Goal: Information Seeking & Learning: Learn about a topic

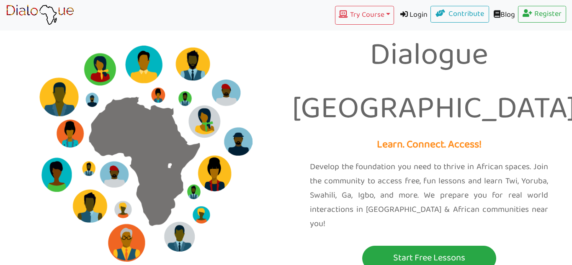
click at [409, 14] on link "Login" at bounding box center [412, 15] width 37 height 19
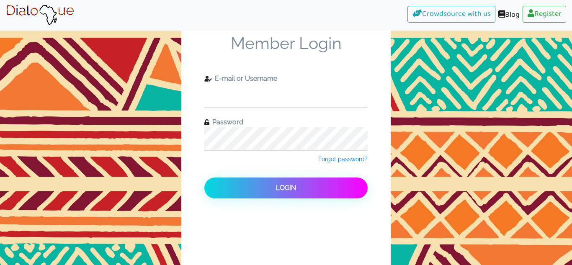
click at [296, 93] on input "text" at bounding box center [285, 95] width 163 height 23
click at [274, 97] on input "text" at bounding box center [285, 95] width 163 height 23
click at [263, 92] on input "text" at bounding box center [285, 95] width 163 height 23
type input "[EMAIL_ADDRESS][DOMAIN_NAME]"
click at [357, 158] on span "Forgot password?" at bounding box center [342, 159] width 49 height 7
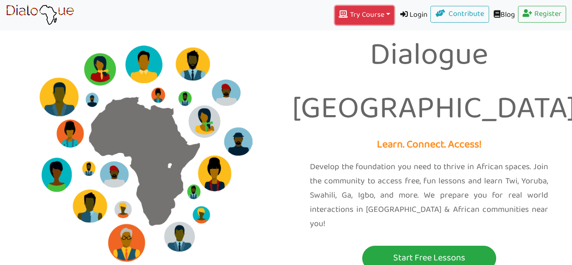
click at [364, 15] on button "Try Course Toggle Dropdown" at bounding box center [364, 15] width 59 height 19
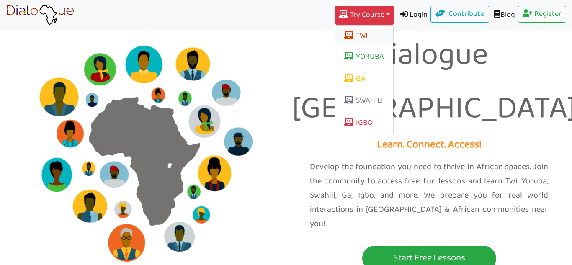
click at [364, 37] on button "TWI" at bounding box center [364, 35] width 58 height 14
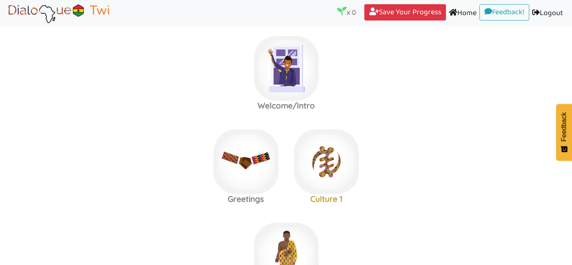
scroll to position [6, 0]
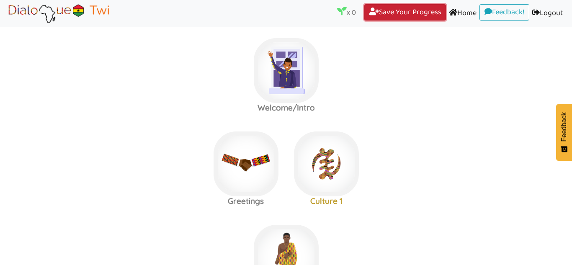
click at [395, 9] on link "Save Your Progress (current)" at bounding box center [405, 12] width 82 height 17
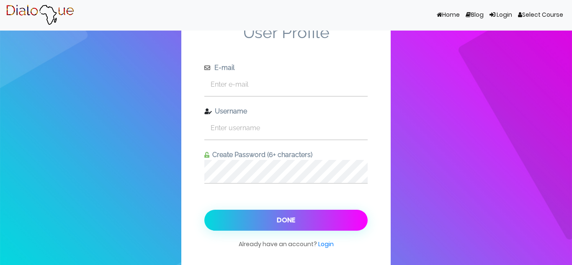
scroll to position [10, 0]
click at [312, 81] on input "text" at bounding box center [285, 84] width 163 height 23
type input "[EMAIL_ADDRESS][DOMAIN_NAME]"
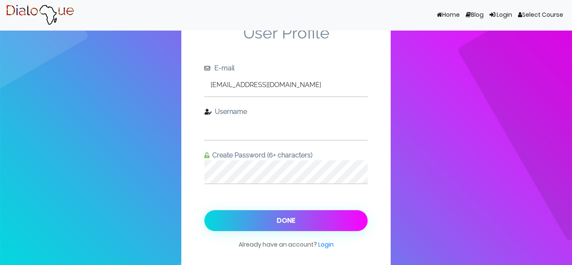
click at [275, 127] on input "text" at bounding box center [285, 128] width 163 height 23
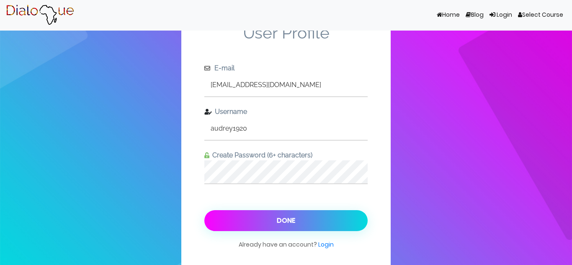
click at [300, 218] on button "Done" at bounding box center [285, 220] width 163 height 21
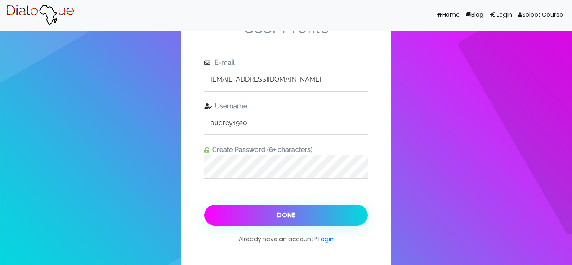
scroll to position [31, 0]
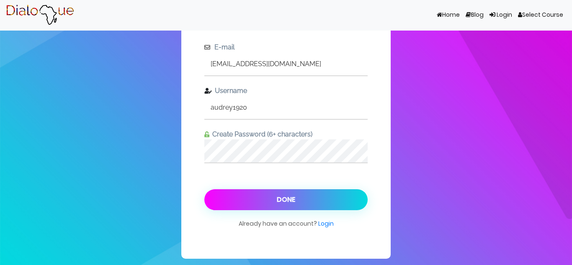
click at [319, 195] on button "Done" at bounding box center [285, 199] width 163 height 21
click at [284, 189] on button "Done" at bounding box center [285, 199] width 163 height 21
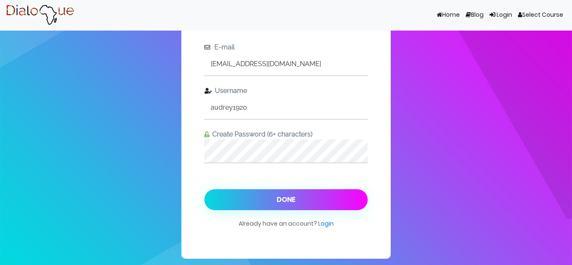
click at [190, 151] on div "User Profile E-mail [EMAIL_ADDRESS][DOMAIN_NAME] Username audrey1920 Create Pas…" at bounding box center [285, 117] width 209 height 284
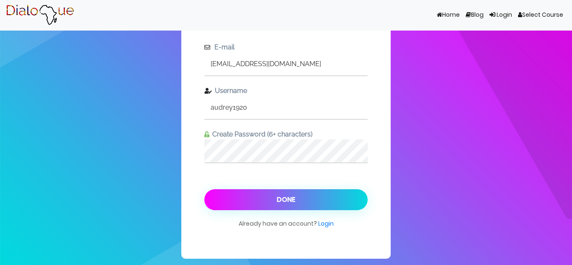
click at [242, 205] on button "Done" at bounding box center [285, 199] width 163 height 21
click at [242, 195] on button "Done" at bounding box center [285, 199] width 163 height 21
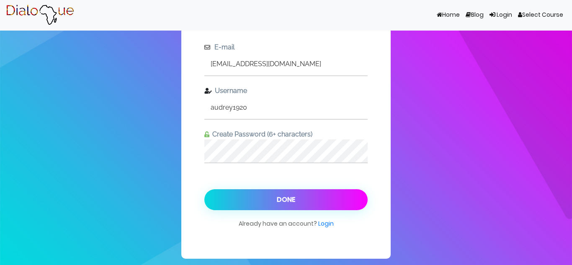
click at [234, 116] on input "audrey1920" at bounding box center [285, 107] width 163 height 23
click at [253, 104] on input "audrey1920" at bounding box center [285, 107] width 163 height 23
type input "a"
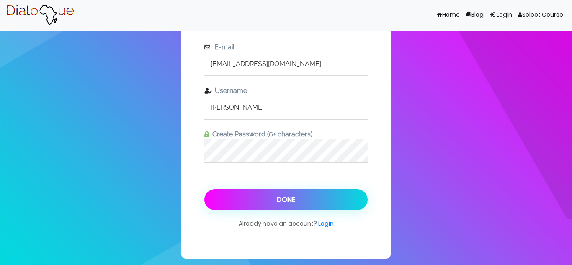
type input "[PERSON_NAME]"
click at [237, 203] on button "Done" at bounding box center [285, 199] width 163 height 21
click at [225, 195] on button "Done" at bounding box center [285, 199] width 163 height 21
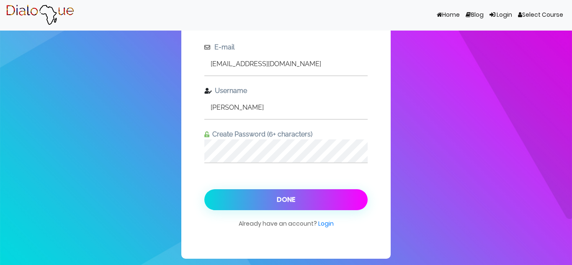
click at [437, 16] on span at bounding box center [439, 15] width 5 height 6
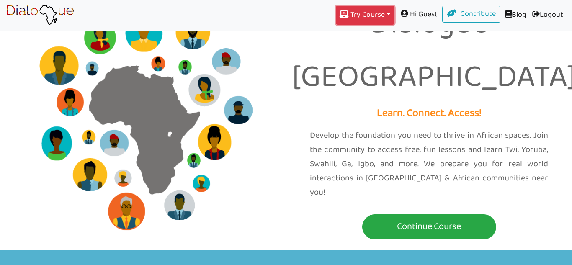
click at [374, 7] on button "Try Course Toggle Dropdown" at bounding box center [365, 15] width 59 height 19
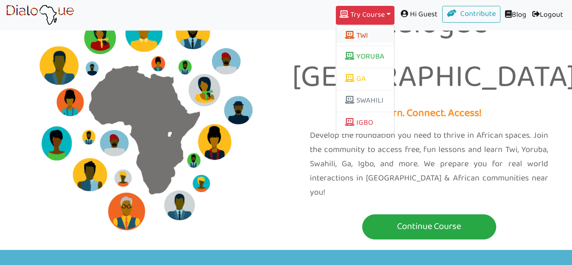
click at [362, 36] on button "TWI" at bounding box center [365, 35] width 58 height 14
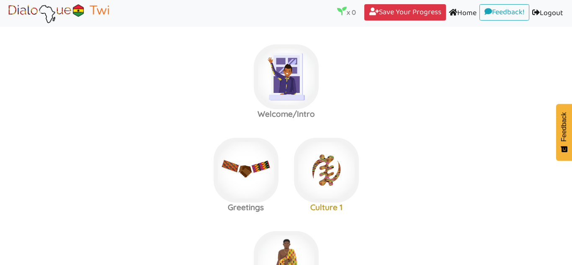
click at [545, 10] on link "Logout (current)" at bounding box center [547, 13] width 37 height 19
click at [282, 90] on img at bounding box center [286, 76] width 65 height 65
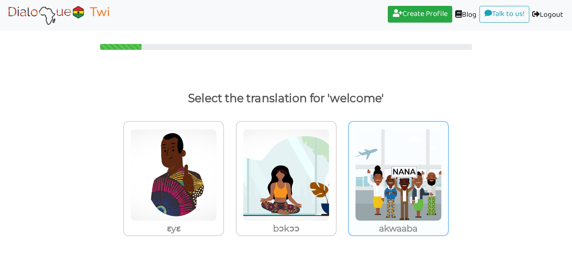
click at [383, 151] on img at bounding box center [398, 175] width 87 height 92
click at [448, 167] on input "akwaaba" at bounding box center [451, 170] width 6 height 6
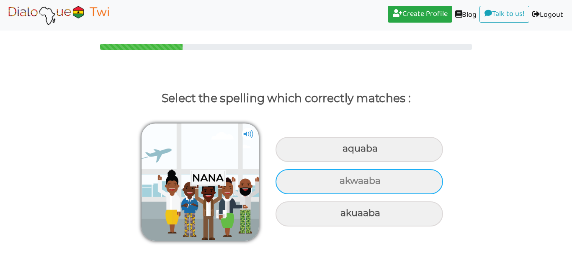
click at [410, 180] on div "akwaaba" at bounding box center [358, 181] width 167 height 25
click at [343, 180] on input "akwaaba" at bounding box center [340, 180] width 5 height 5
radio input "true"
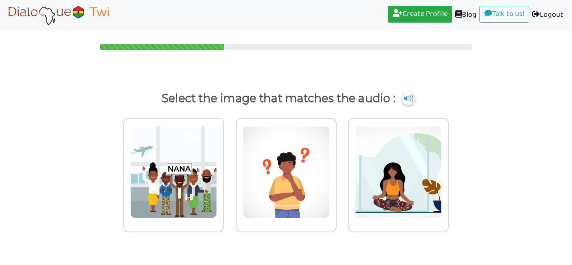
click at [410, 98] on img at bounding box center [408, 98] width 13 height 13
click at [147, 159] on img at bounding box center [173, 172] width 87 height 92
click at [223, 164] on input "radio" at bounding box center [226, 167] width 6 height 6
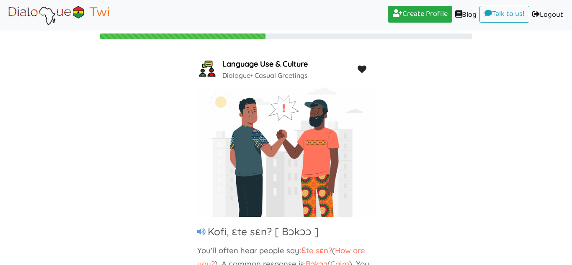
scroll to position [62, 0]
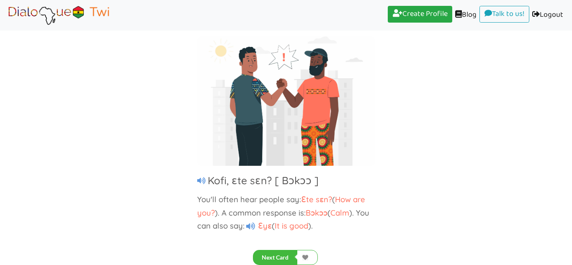
click at [280, 253] on button "Next Card" at bounding box center [275, 257] width 44 height 15
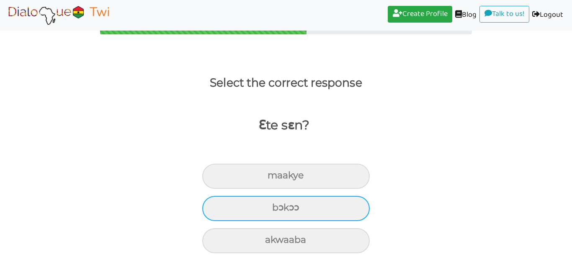
click at [312, 209] on div "bɔkɔɔ" at bounding box center [285, 208] width 167 height 25
click at [278, 209] on input "bɔkɔɔ" at bounding box center [275, 207] width 5 height 5
radio input "true"
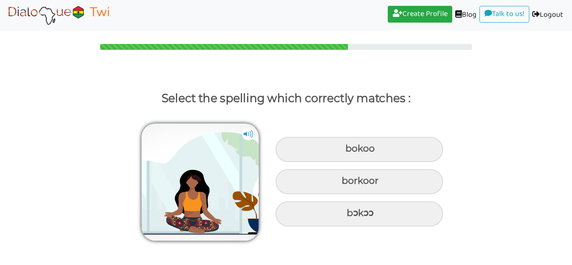
scroll to position [0, 0]
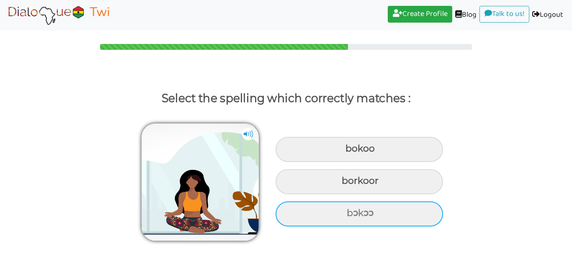
click at [365, 212] on div "bɔkɔɔ" at bounding box center [358, 213] width 167 height 25
click at [350, 212] on input "bɔkɔɔ" at bounding box center [347, 213] width 5 height 5
radio input "true"
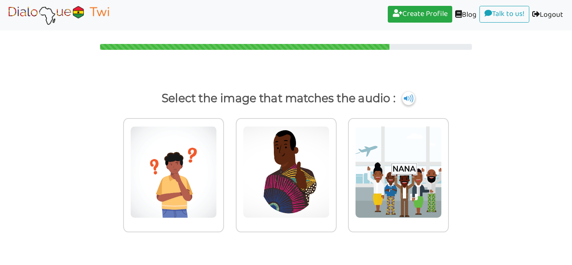
click at [406, 102] on img at bounding box center [408, 98] width 13 height 13
